Goal: Communication & Community: Connect with others

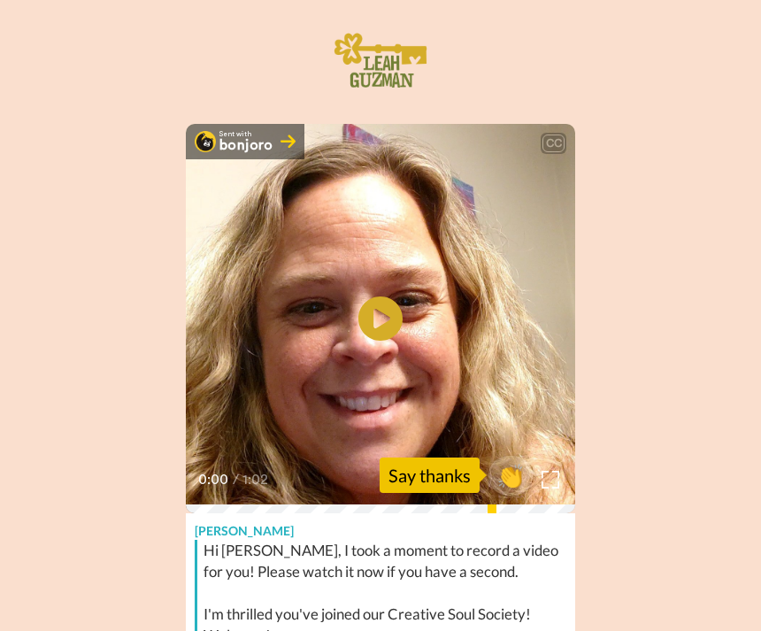
click at [664, 187] on div "Sent with bonjoro CC Play/Pause 0:00 / 1:02 👏 Say thanks [PERSON_NAME] Creative…" at bounding box center [380, 433] width 761 height 867
click at [375, 331] on icon at bounding box center [380, 318] width 44 height 44
click at [391, 300] on icon at bounding box center [380, 318] width 44 height 44
click at [446, 453] on video at bounding box center [380, 318] width 389 height 389
click at [454, 462] on div "Say thanks" at bounding box center [429, 474] width 100 height 35
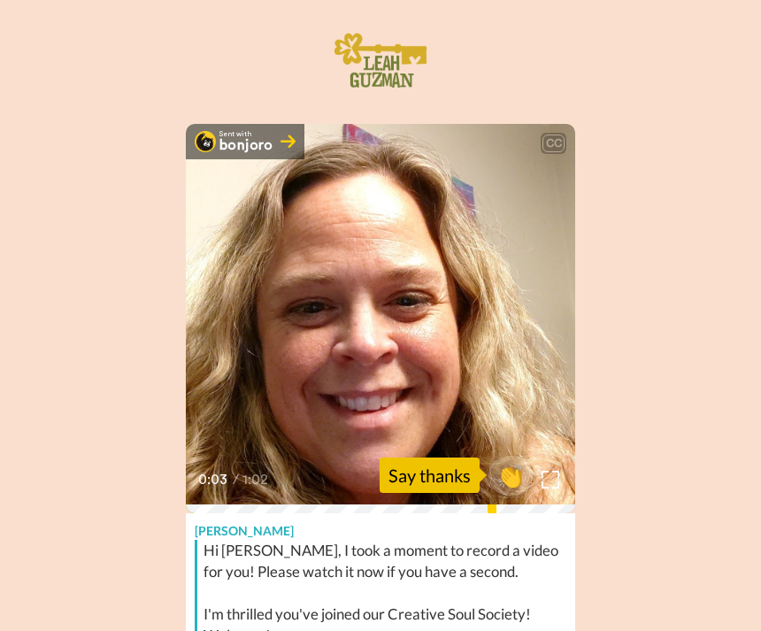
click at [522, 471] on span "👏" at bounding box center [510, 475] width 44 height 28
click at [522, 471] on span "👍" at bounding box center [510, 475] width 44 height 28
click at [396, 592] on div "Hi [PERSON_NAME], I took a moment to record a video for you! Please watch it no…" at bounding box center [386, 593] width 367 height 106
click at [387, 579] on div "Hi [PERSON_NAME], I took a moment to record a video for you! Please watch it no…" at bounding box center [386, 593] width 367 height 106
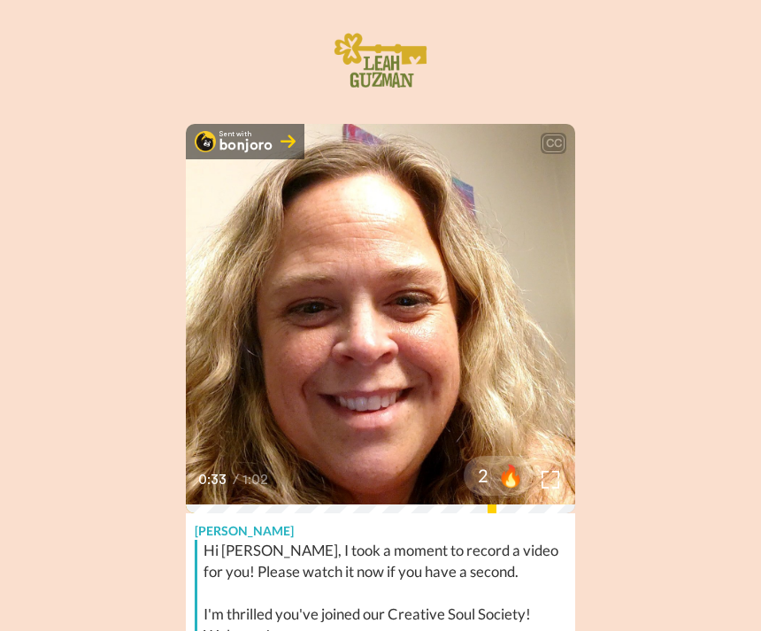
click at [423, 614] on div "Hi [PERSON_NAME], I took a moment to record a video for you! Please watch it no…" at bounding box center [386, 593] width 367 height 106
click at [394, 618] on div "Hi [PERSON_NAME], I took a moment to record a video for you! Please watch it no…" at bounding box center [386, 593] width 367 height 106
click at [382, 623] on div "Hi [PERSON_NAME], I took a moment to record a video for you! Please watch it no…" at bounding box center [386, 593] width 367 height 106
click at [385, 458] on span "I'm one of the ambassadors for the Creative Soul Society and I wanted to just" at bounding box center [380, 445] width 377 height 39
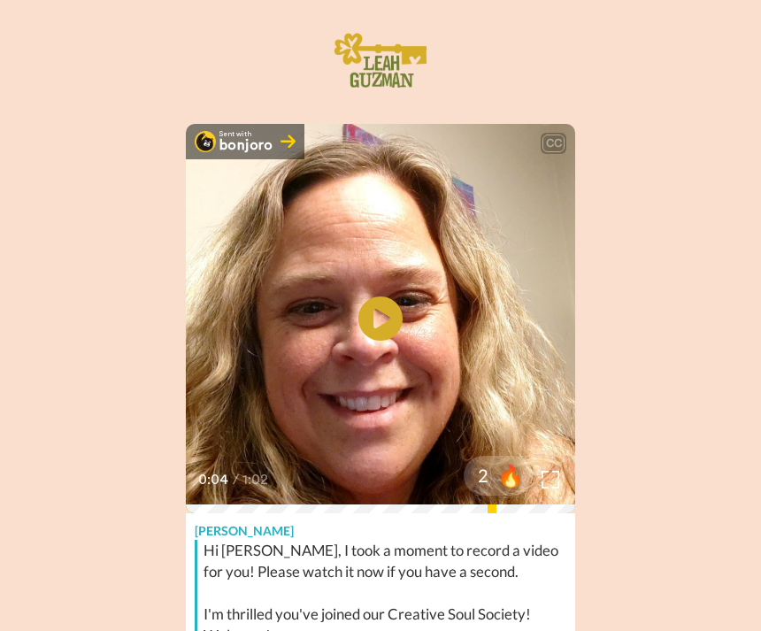
click at [387, 524] on div "[PERSON_NAME]" at bounding box center [380, 526] width 389 height 27
click at [358, 589] on div "Hi [PERSON_NAME], I took a moment to record a video for you! Please watch it no…" at bounding box center [386, 593] width 367 height 106
click at [387, 552] on div "Hi [PERSON_NAME], I took a moment to record a video for you! Please watch it no…" at bounding box center [386, 593] width 367 height 106
